Goal: Find specific page/section: Find specific page/section

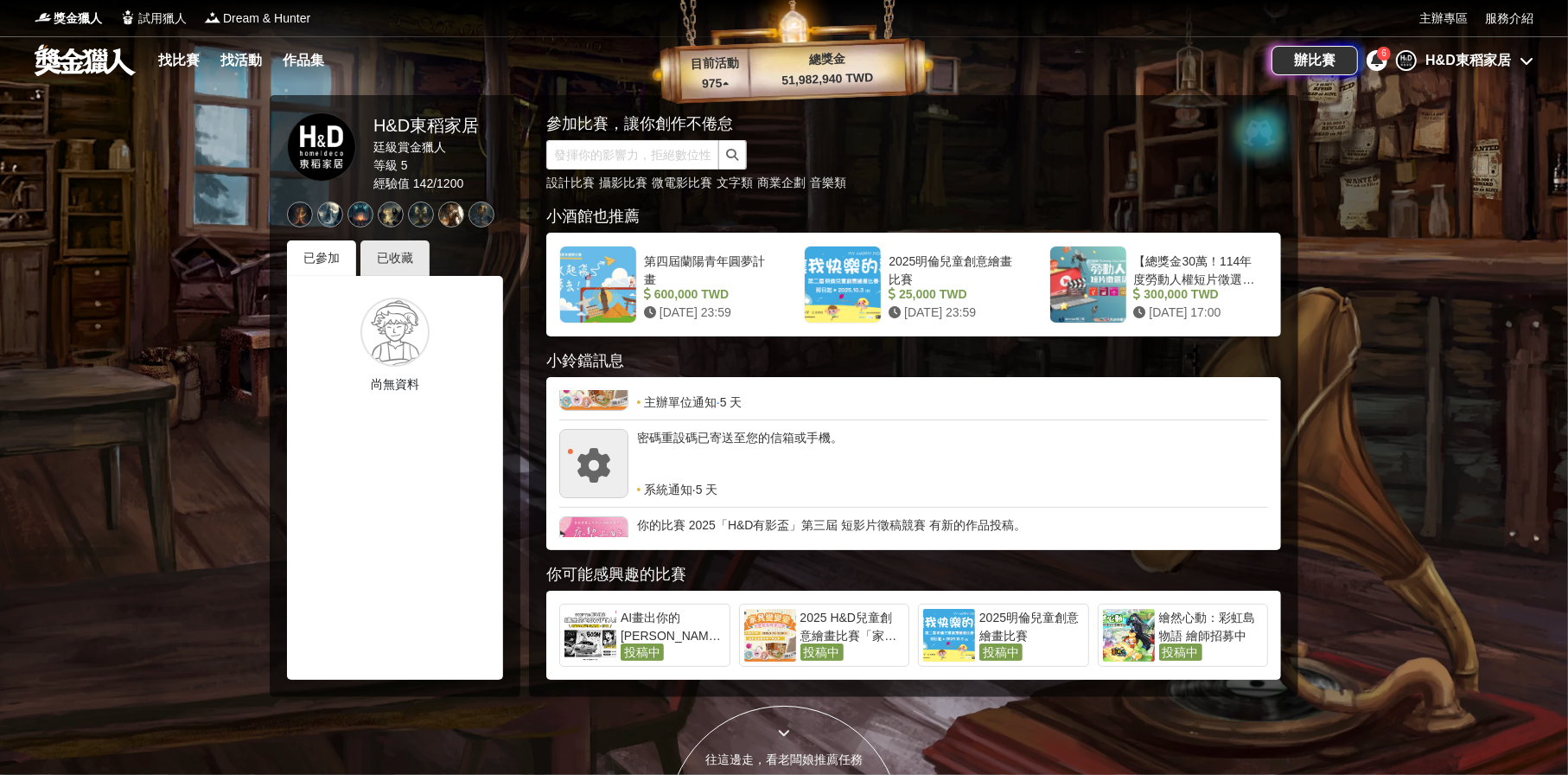
scroll to position [346, 0]
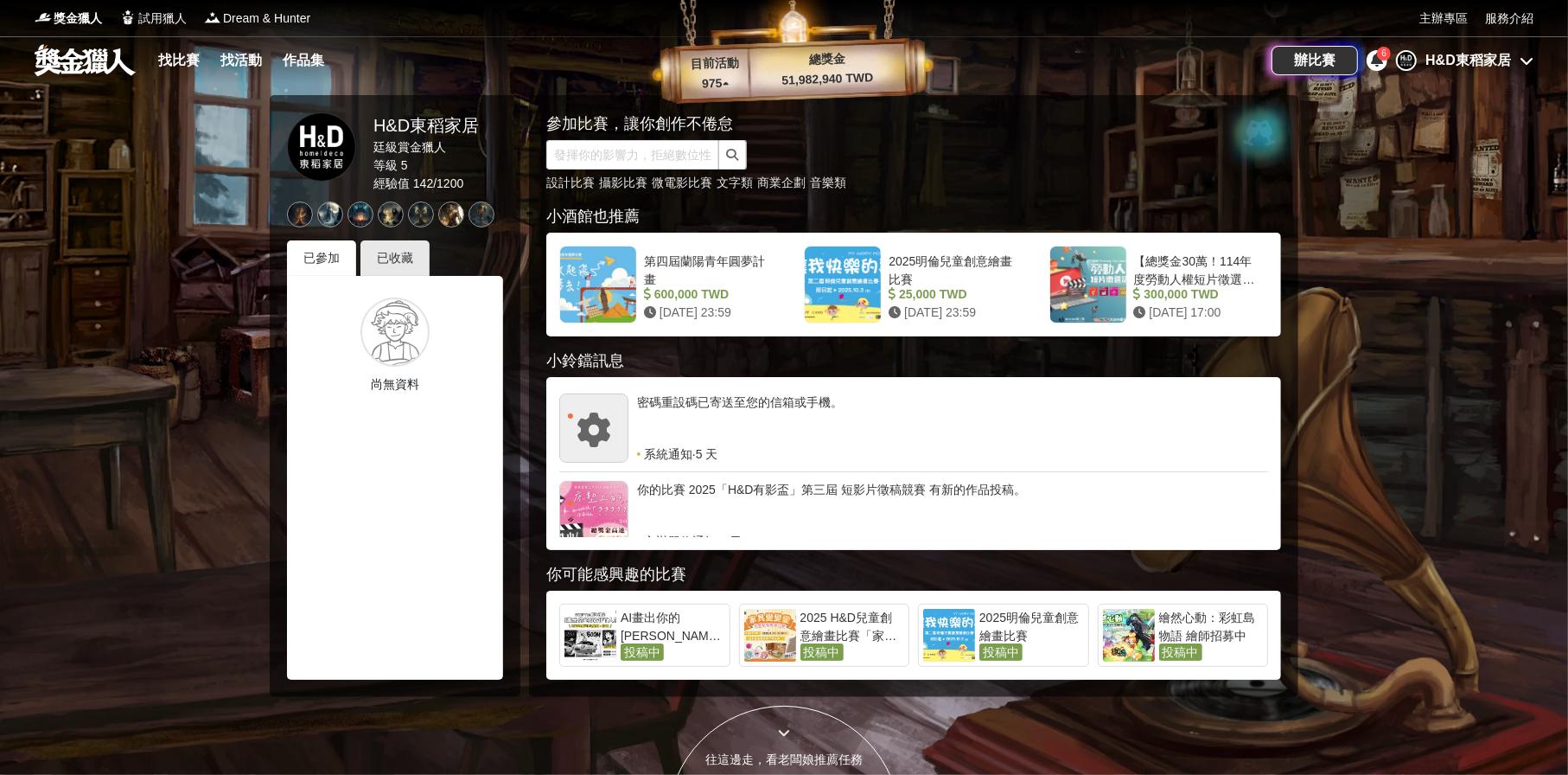
click at [1468, 56] on div "H&D東稻家居" at bounding box center [1469, 60] width 85 height 21
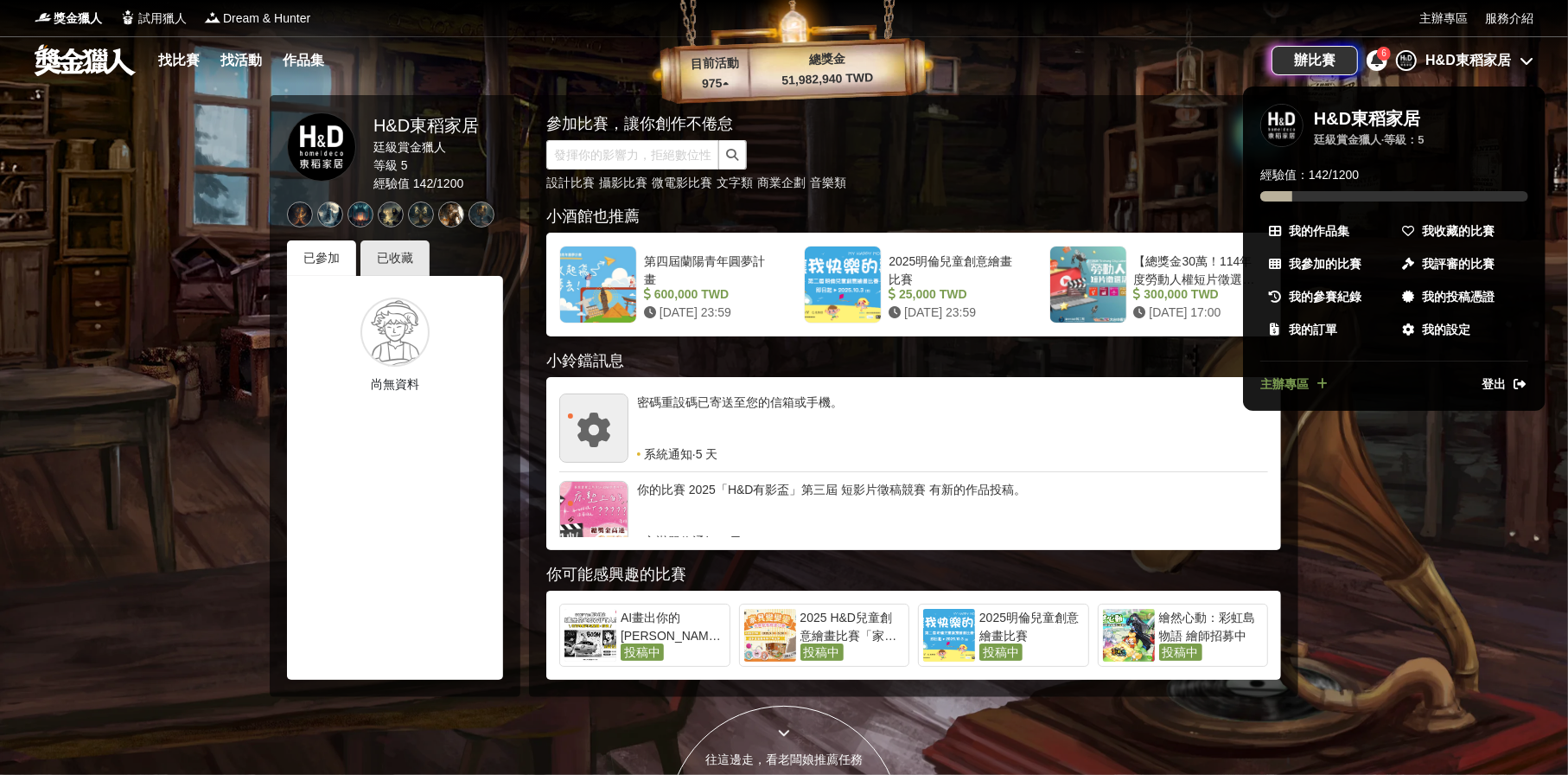
click at [1337, 119] on div "H&D東稻家居" at bounding box center [1366, 118] width 106 height 21
click at [1450, 19] on div at bounding box center [784, 388] width 1568 height 775
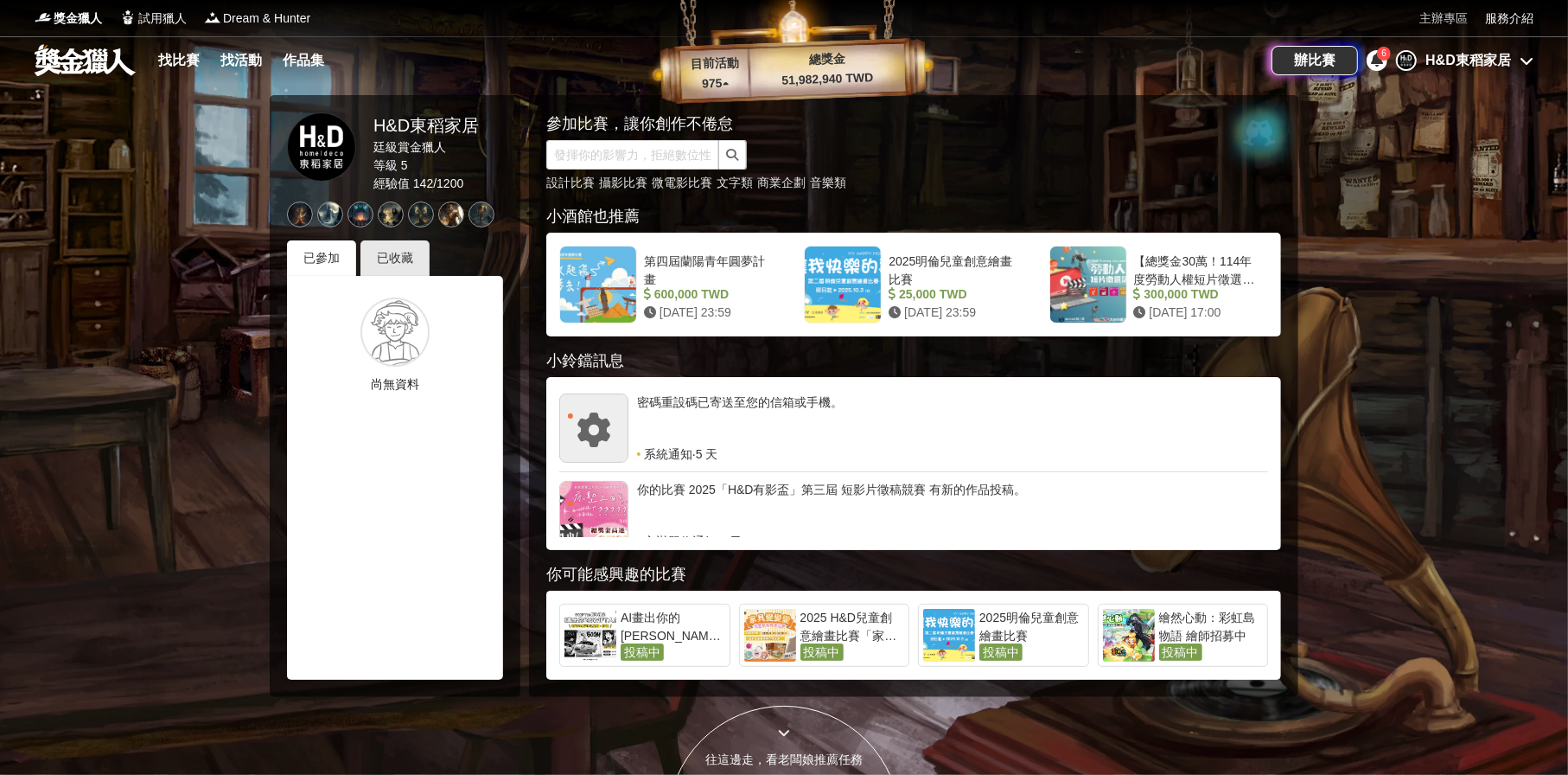
click at [1450, 19] on link "主辦專區" at bounding box center [1444, 19] width 49 height 18
